Goal: Check status: Check status

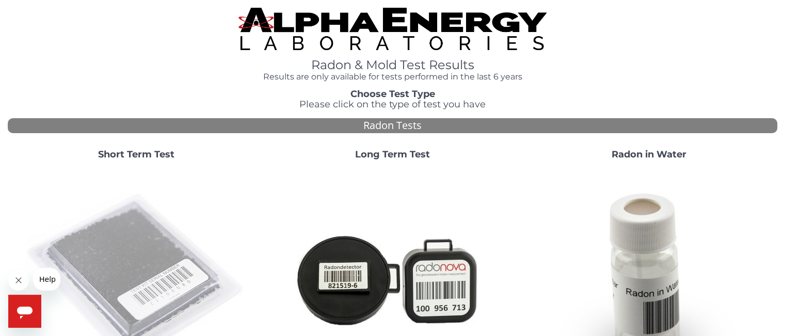
click at [143, 266] on img at bounding box center [136, 279] width 222 height 222
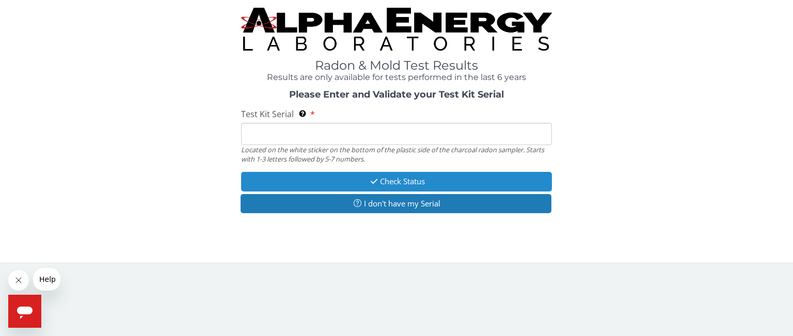
click at [403, 186] on button "Check Status" at bounding box center [396, 181] width 311 height 19
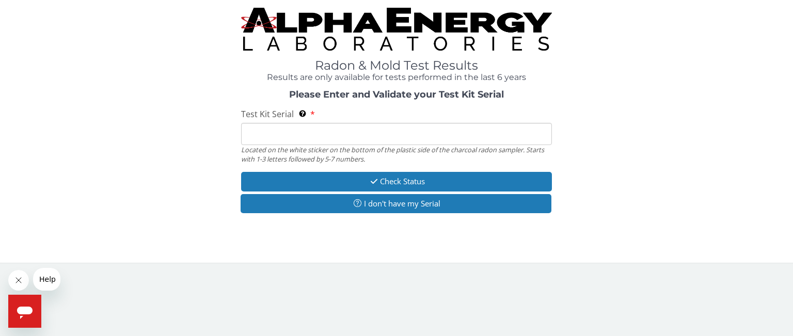
click at [341, 133] on input "Test Kit Serial Located on the white sticker on the bottom of the plastic side …" at bounding box center [396, 134] width 311 height 22
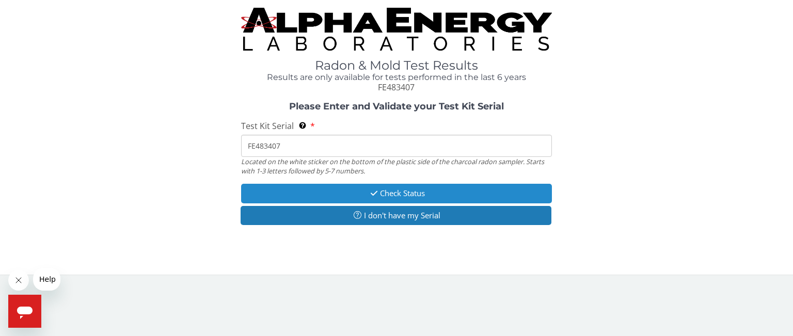
type input "FE483407"
click at [404, 196] on button "Check Status" at bounding box center [396, 193] width 311 height 19
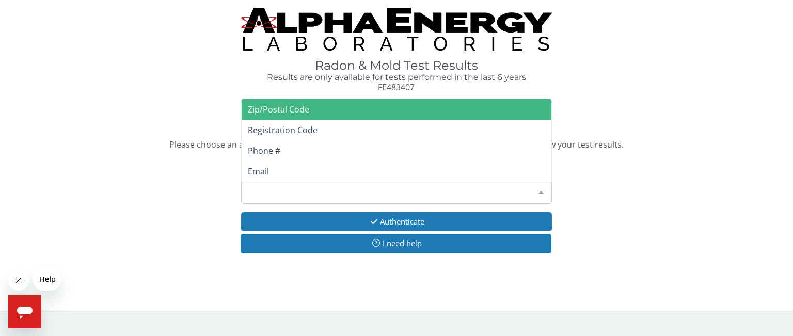
click at [353, 195] on div "Please make a selection" at bounding box center [396, 193] width 311 height 22
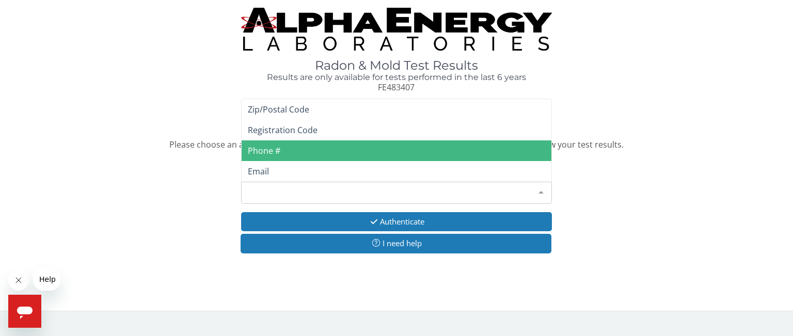
click at [285, 152] on span "Phone #" at bounding box center [396, 150] width 310 height 21
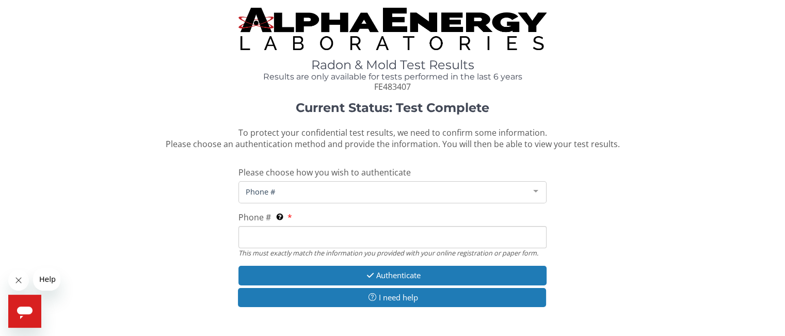
click at [275, 237] on input "Phone # This must exactly match the information you provided with your online r…" at bounding box center [392, 237] width 308 height 22
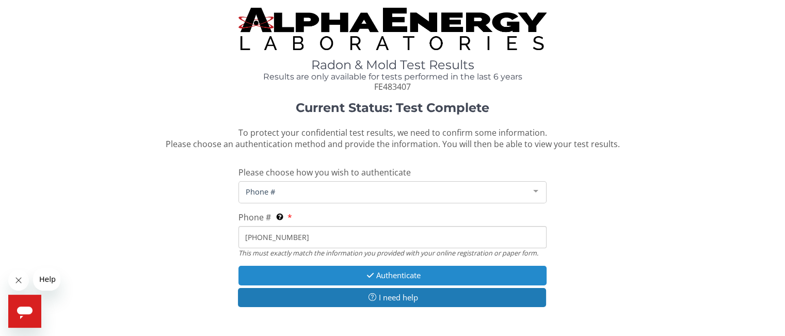
type input "[PHONE_NUMBER]"
click at [407, 278] on button "Authenticate" at bounding box center [392, 275] width 308 height 19
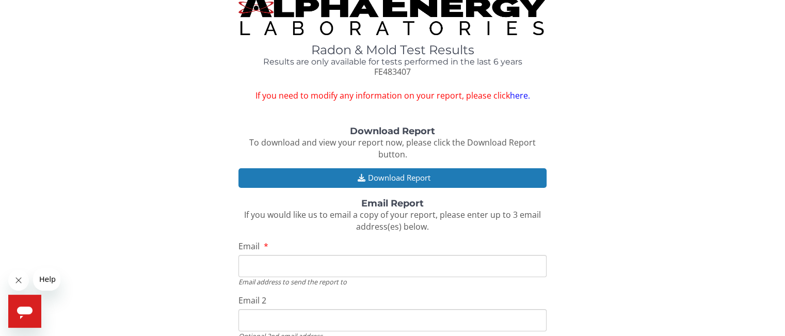
scroll to position [21, 0]
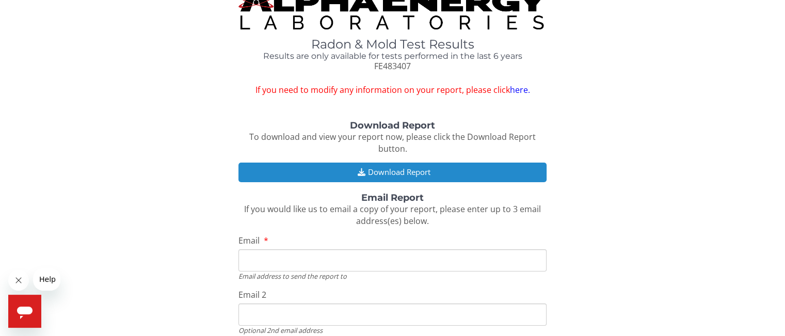
click at [370, 173] on button "Download Report" at bounding box center [392, 172] width 308 height 19
